Goal: Information Seeking & Learning: Find specific fact

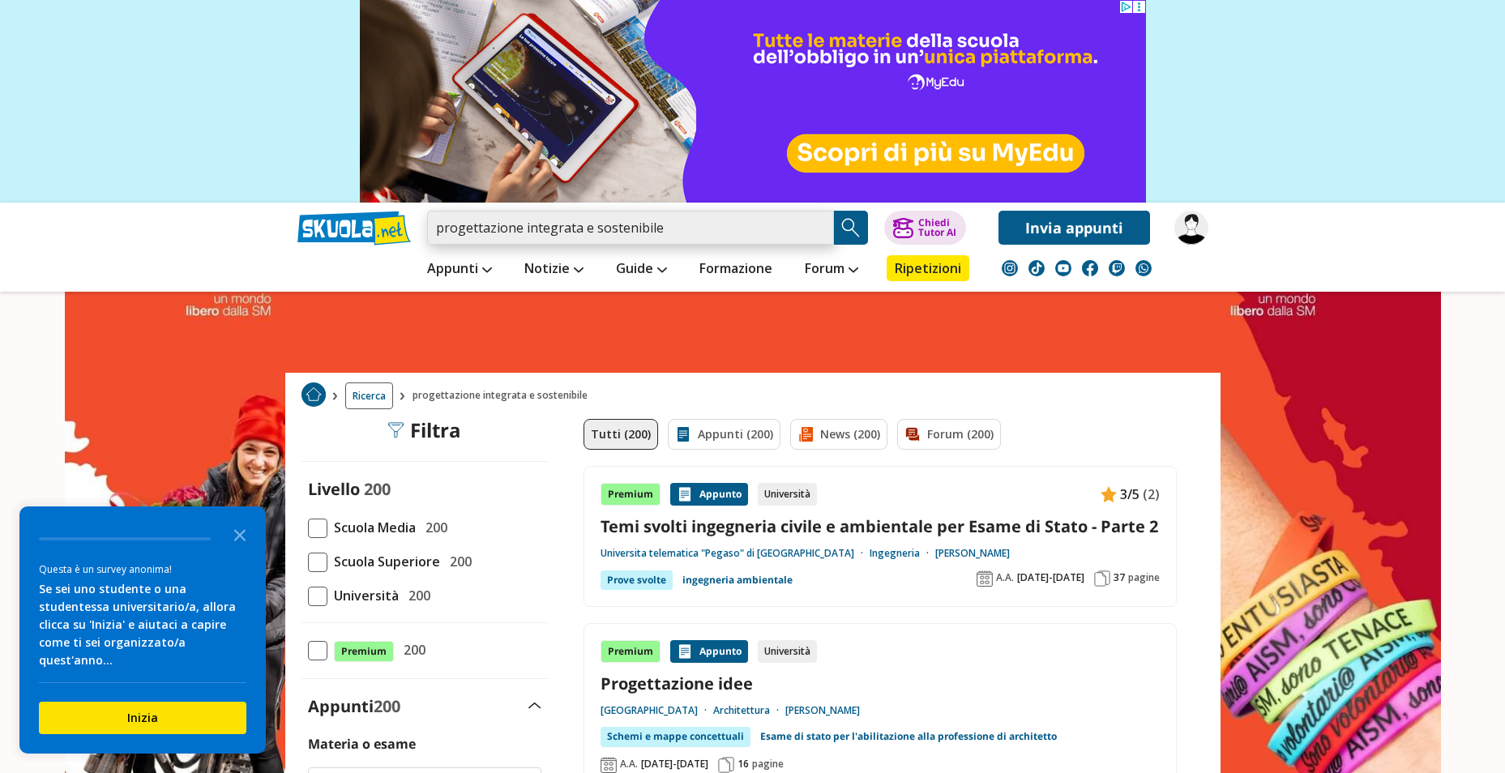
click at [817, 229] on input "progettazione integrata e sostenibile" at bounding box center [630, 228] width 407 height 34
paste input "Progettazione integrata e sostenibile degli edifici"
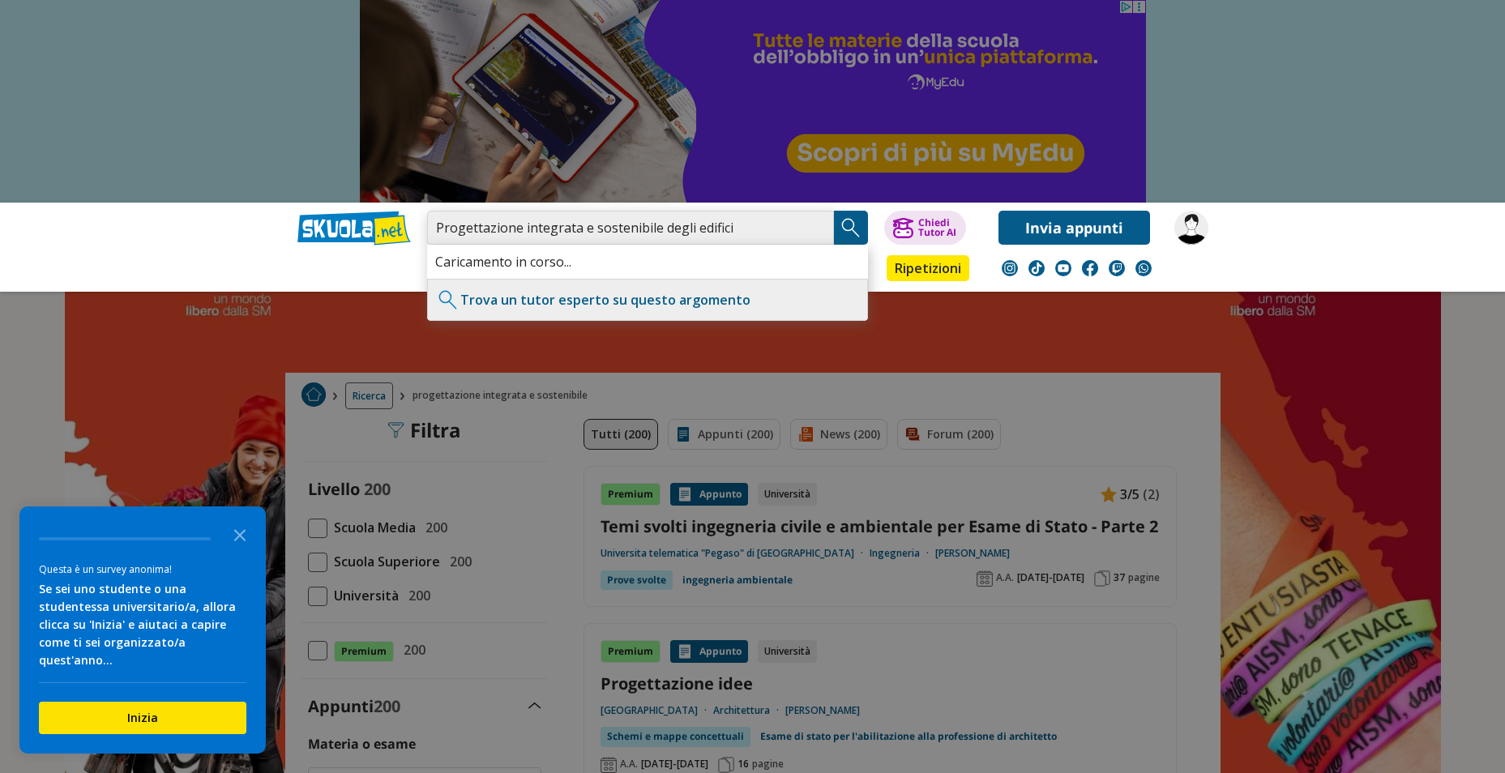
type input "Progettazione integrata e sostenibile degli edifici"
click at [864, 224] on button "Search Button" at bounding box center [851, 228] width 34 height 34
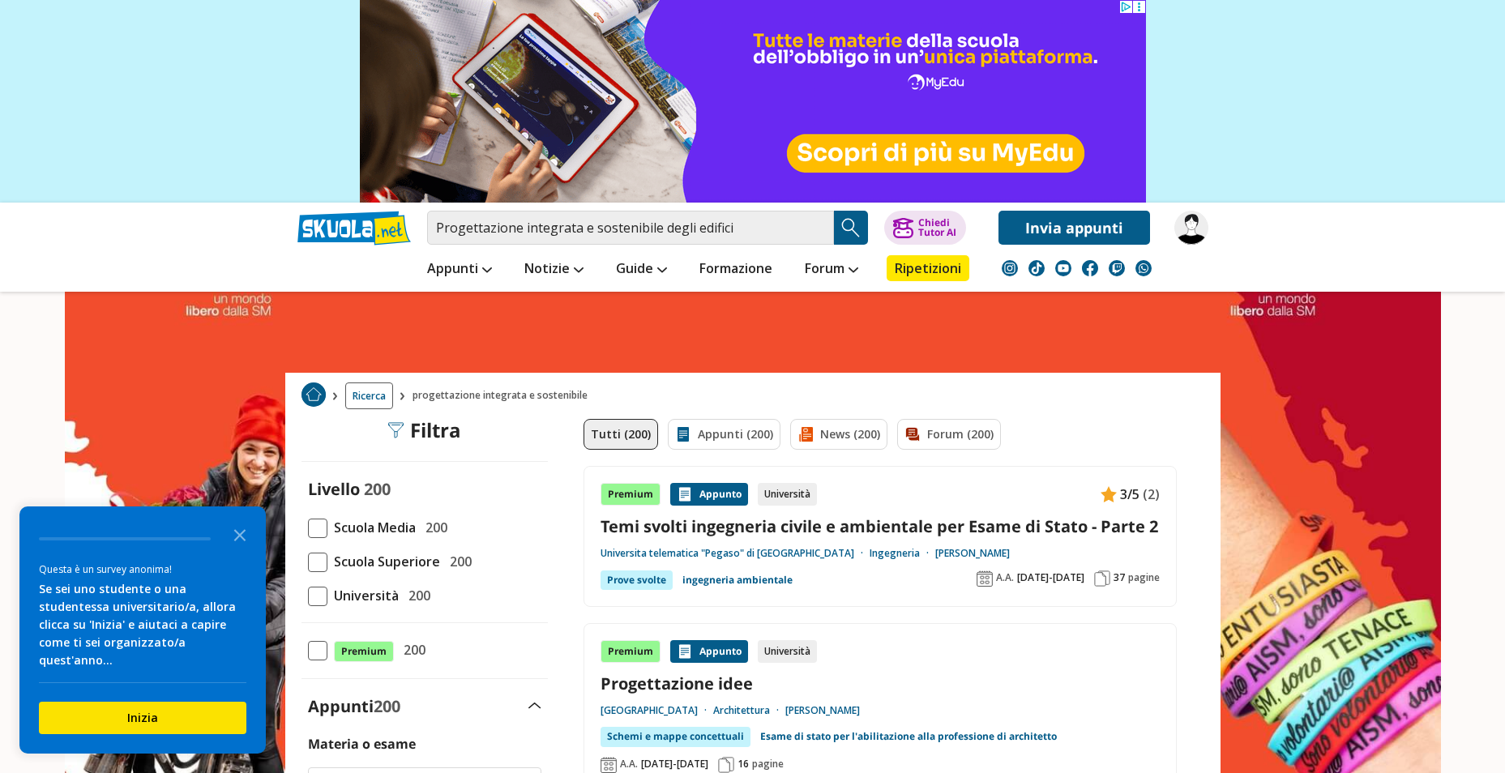
click at [854, 225] on img "Search Button" at bounding box center [851, 228] width 24 height 24
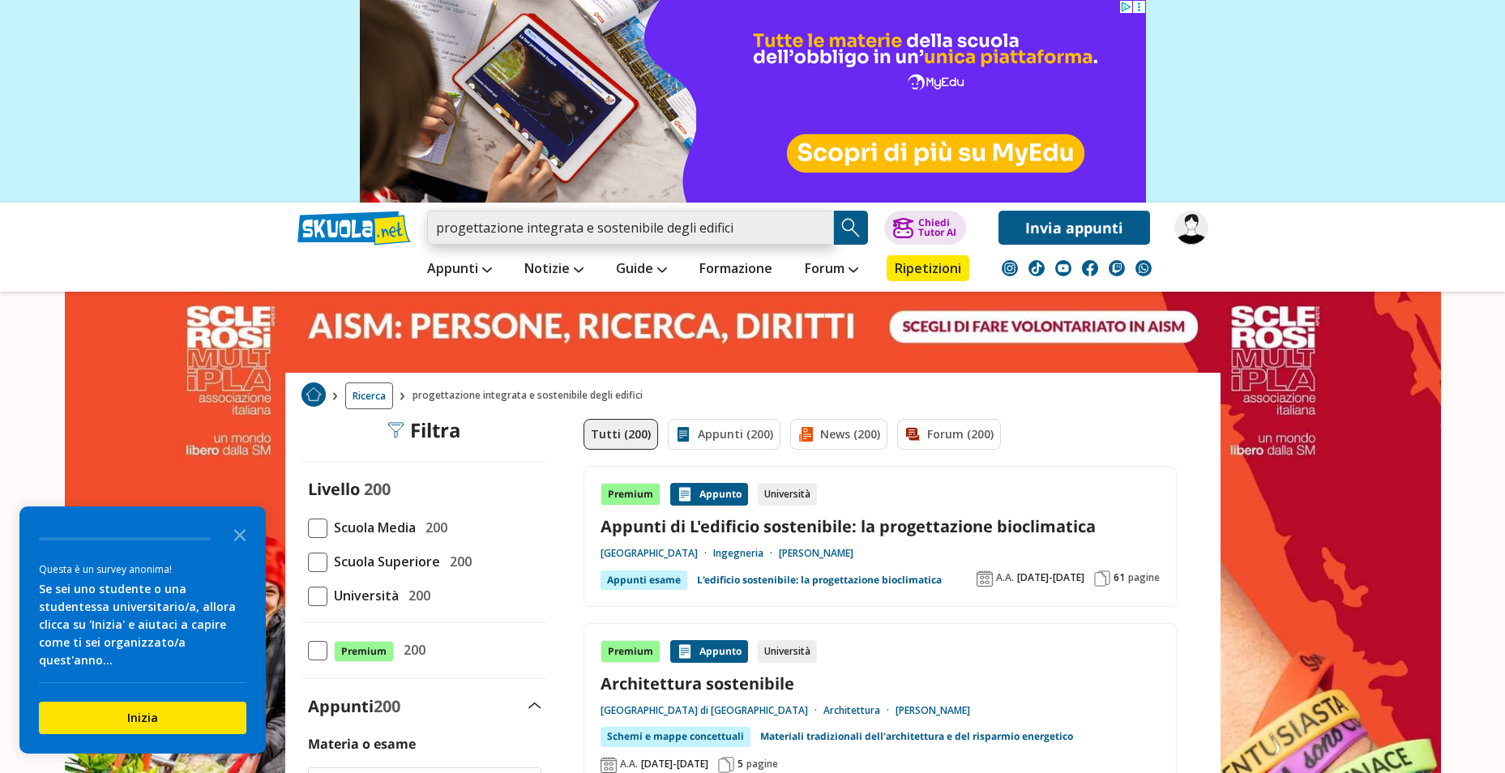
click at [819, 233] on input "progettazione integrata e sostenibile degli edifici" at bounding box center [630, 228] width 407 height 34
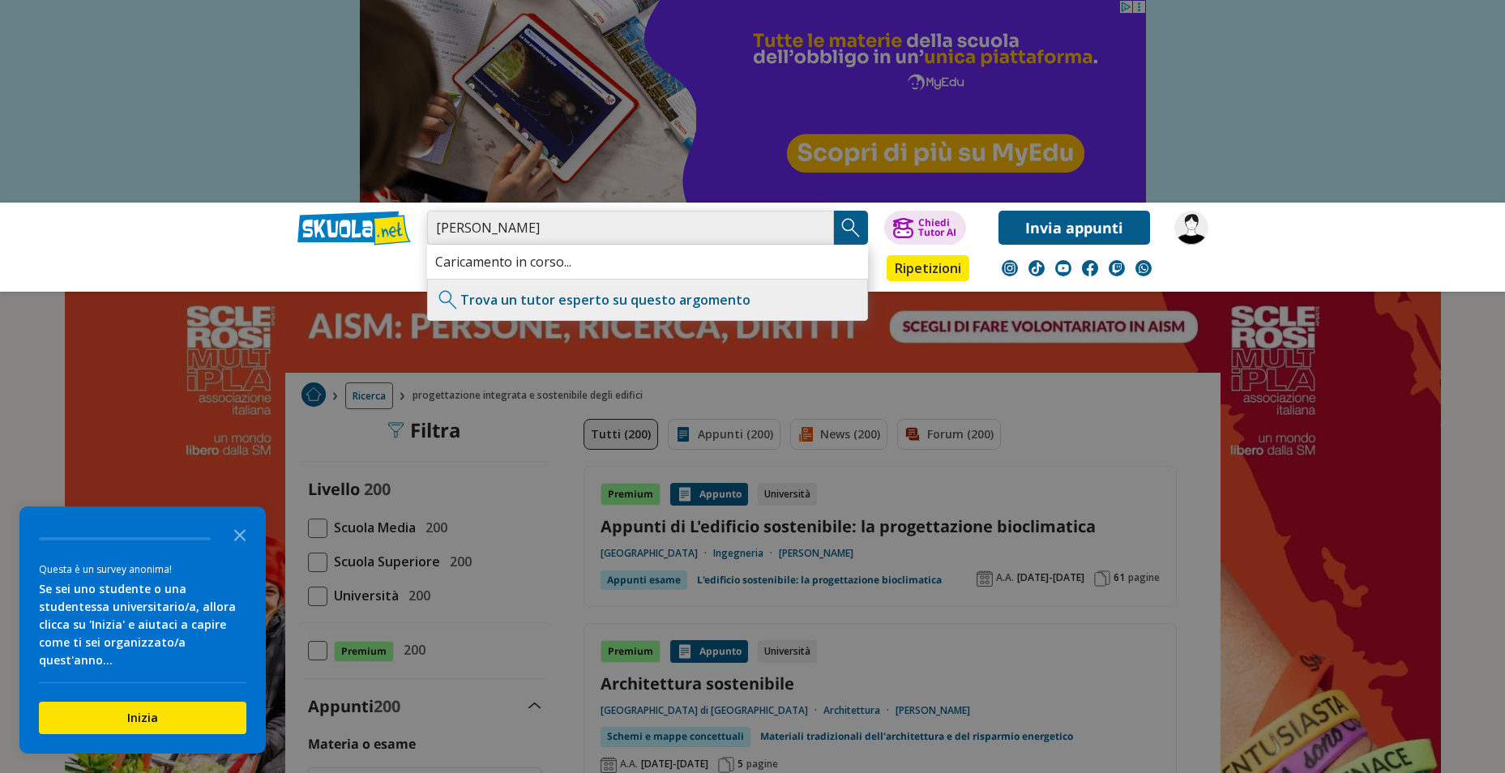
type input "Sergio Mazzuchelli"
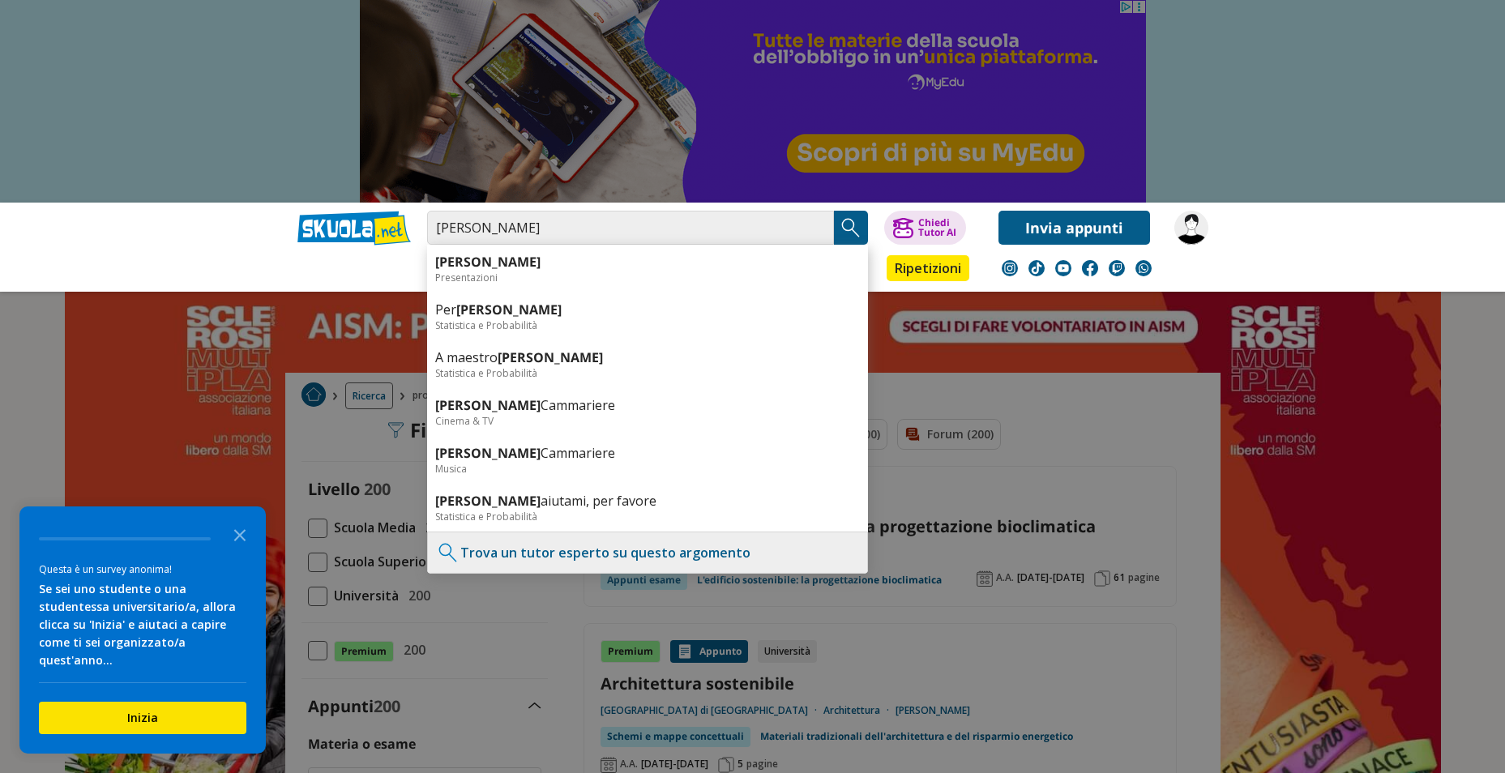
click at [847, 223] on img "Search Button" at bounding box center [851, 228] width 24 height 24
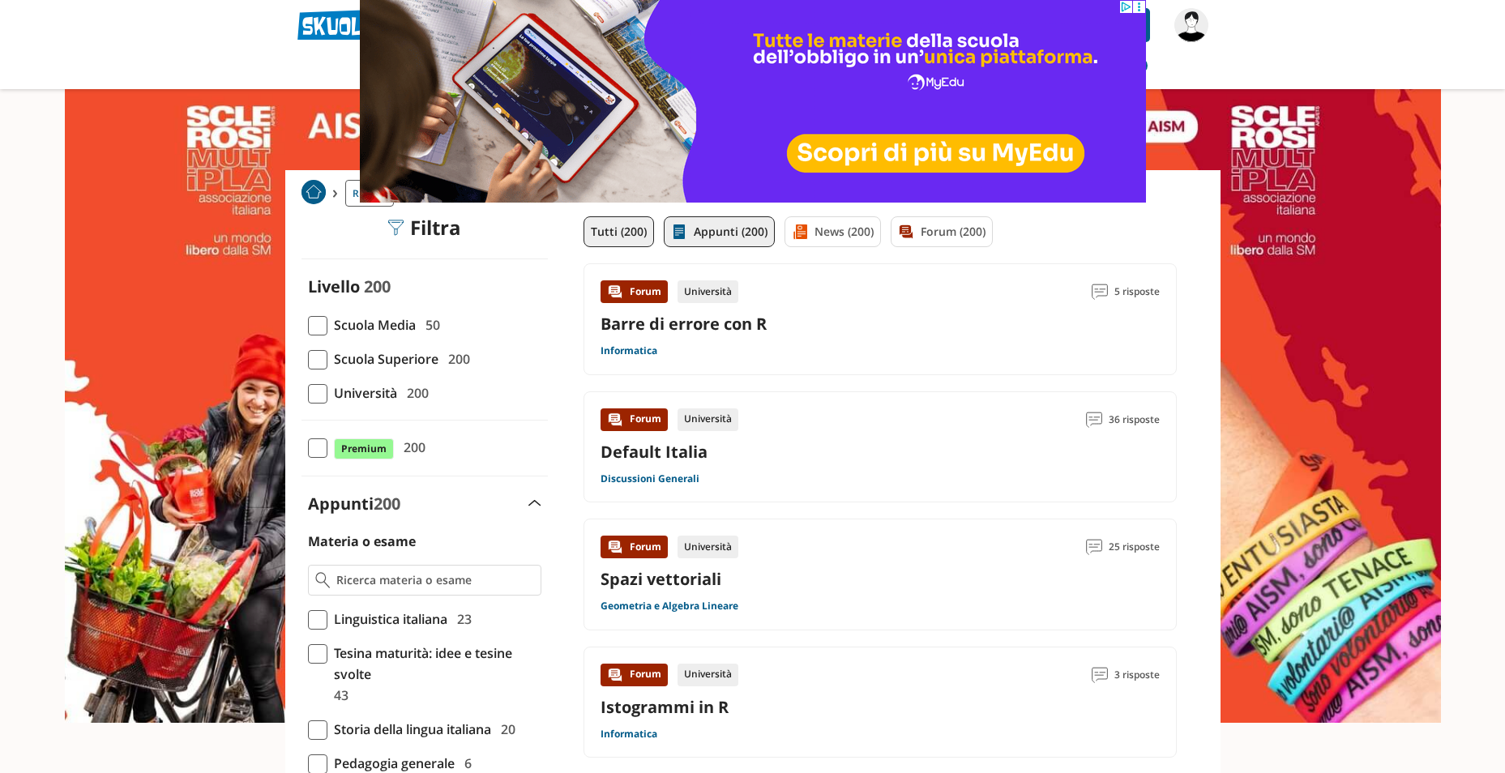
click at [736, 230] on link "Appunti (200)" at bounding box center [719, 231] width 111 height 31
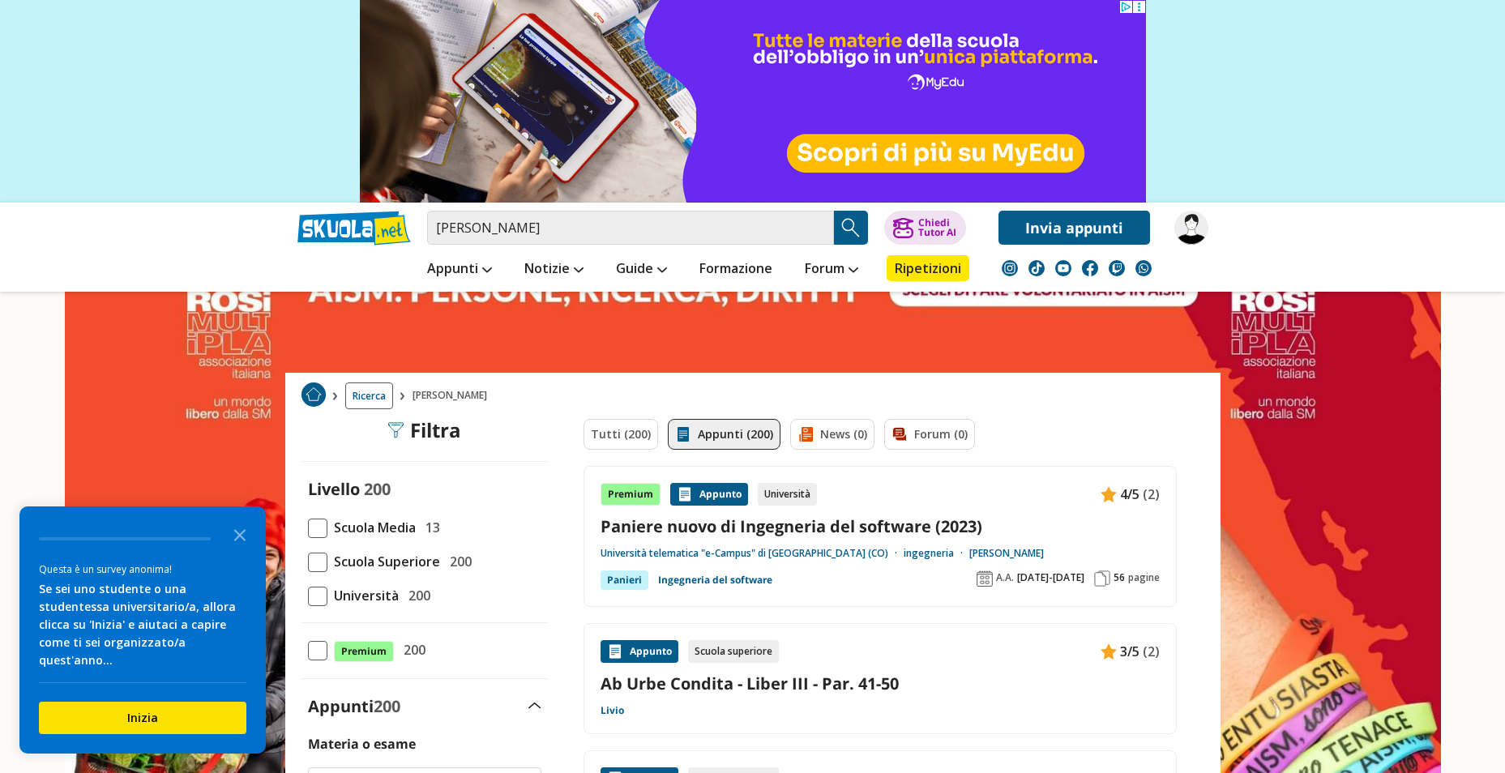
click at [1189, 230] on img at bounding box center [1191, 228] width 34 height 34
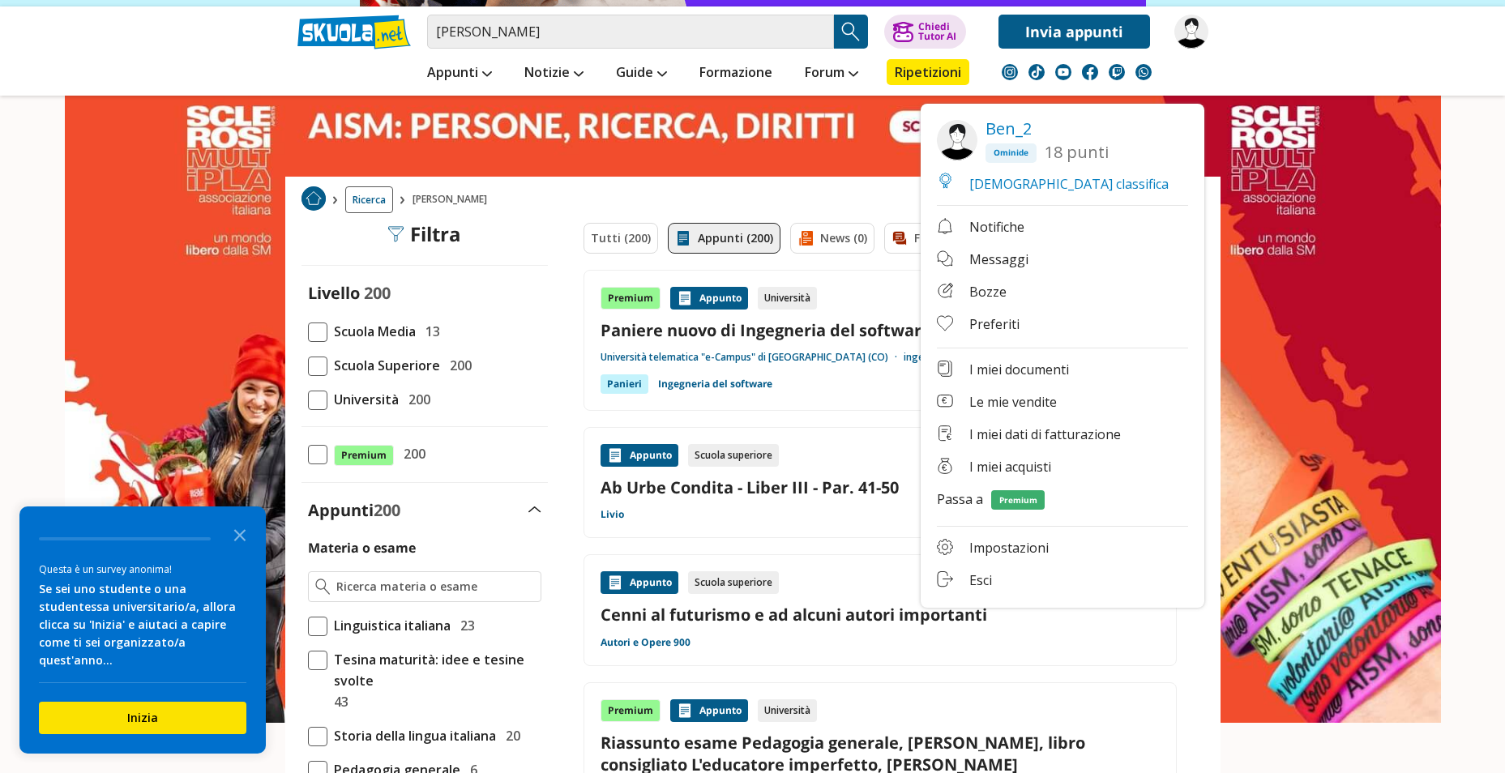
scroll to position [203, 0]
